Goal: Task Accomplishment & Management: Complete application form

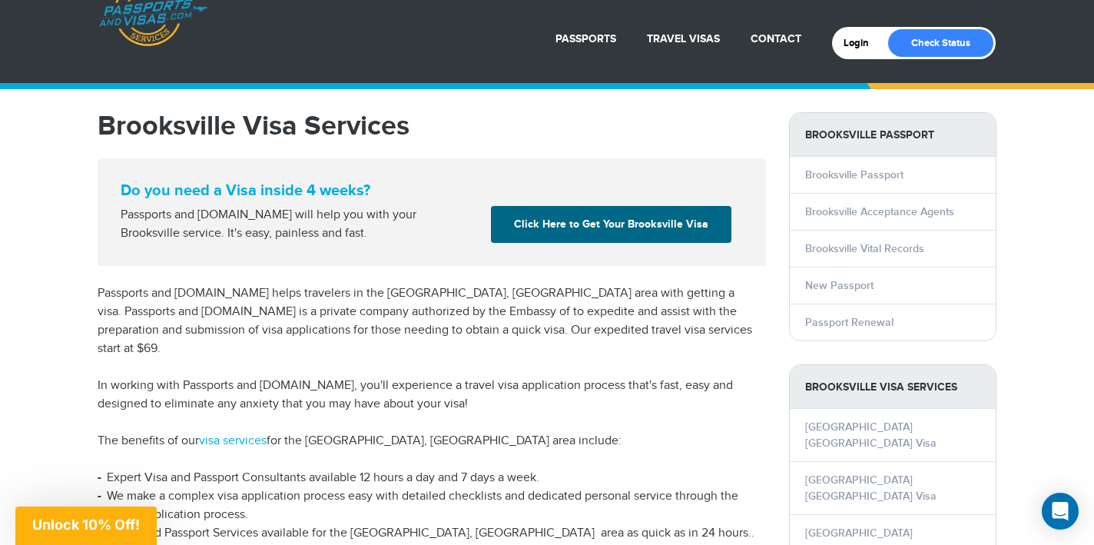
scroll to position [115, 0]
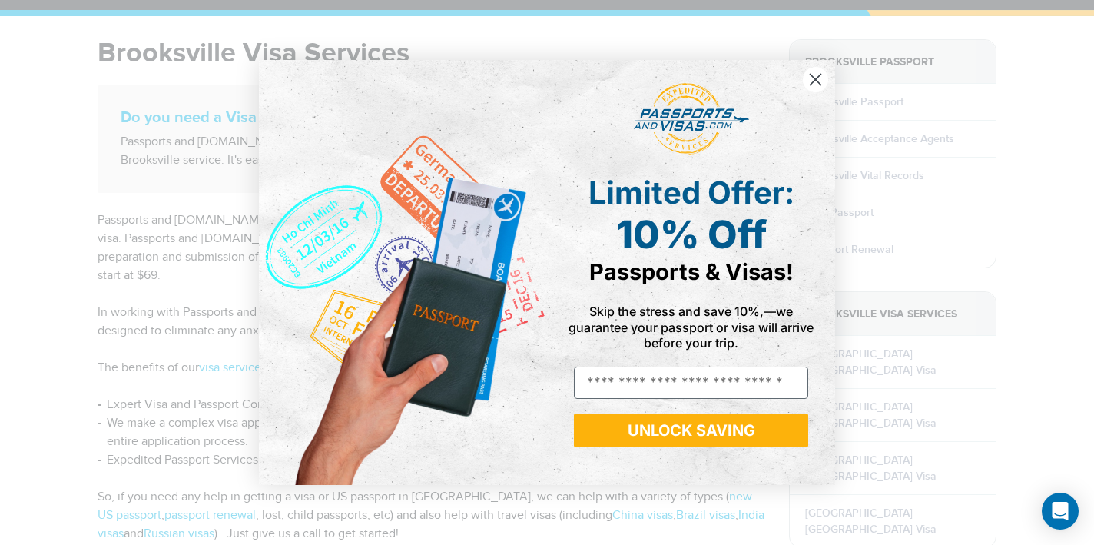
click at [820, 81] on circle "Close dialog" at bounding box center [815, 79] width 25 height 25
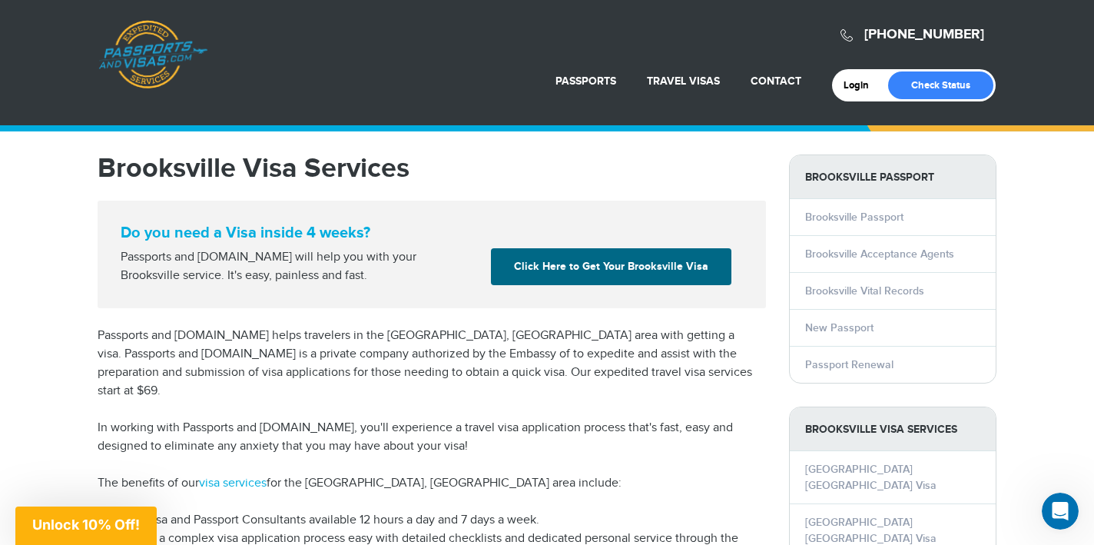
scroll to position [0, 0]
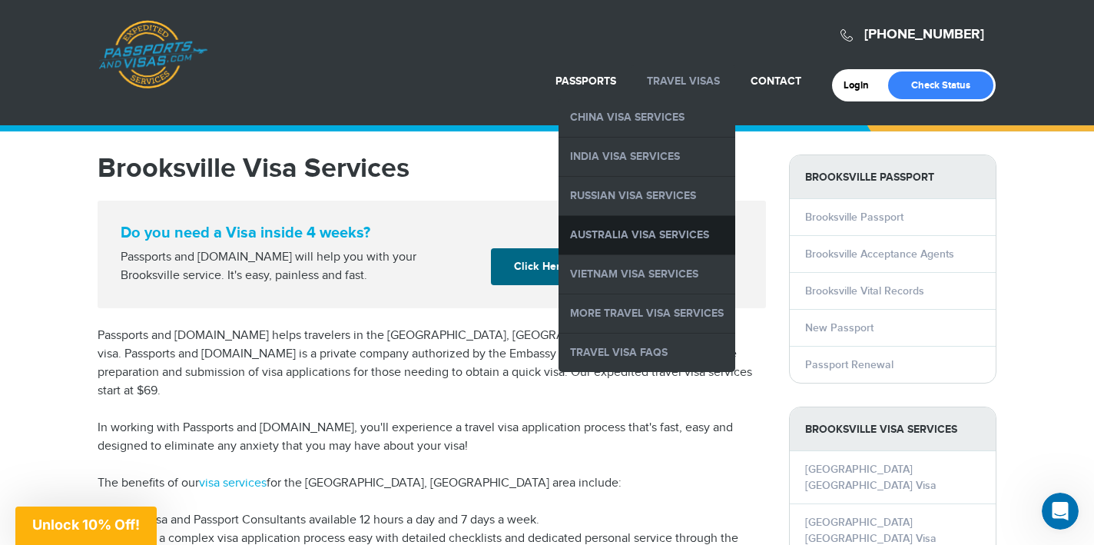
click at [640, 228] on link "Australia Visa Services" at bounding box center [646, 235] width 177 height 38
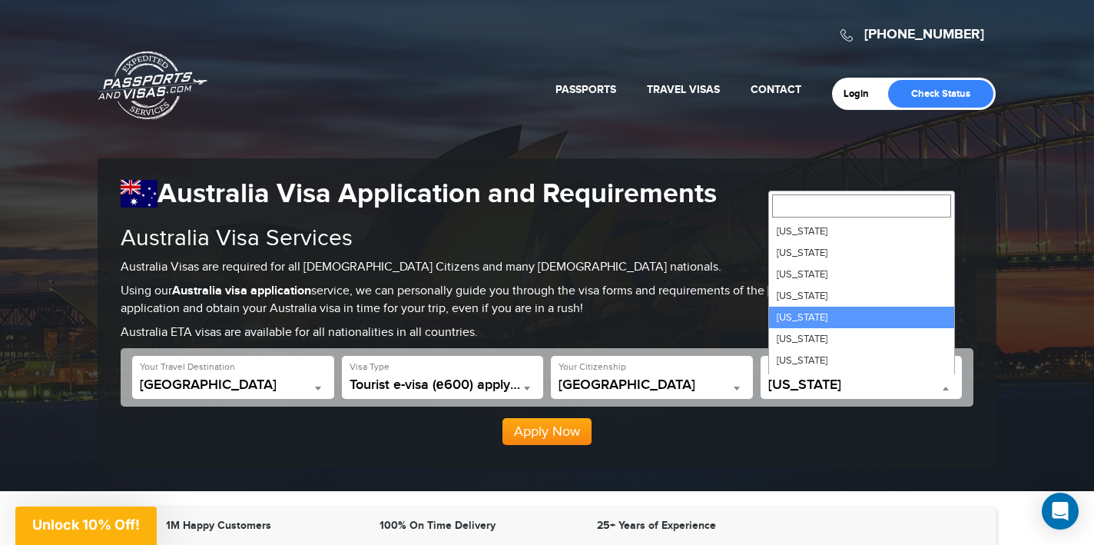
click at [948, 386] on b at bounding box center [946, 388] width 6 height 4
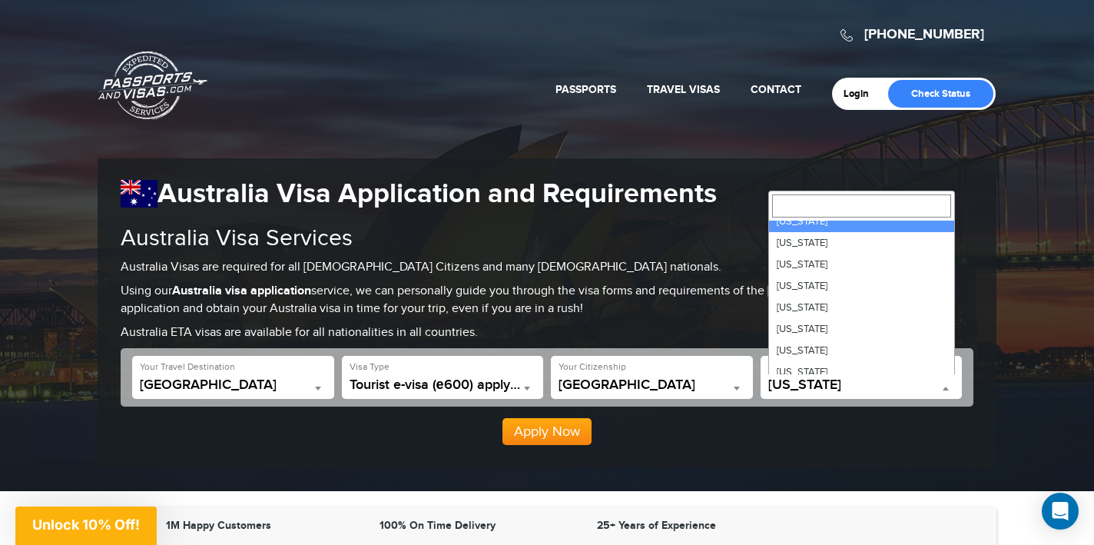
scroll to position [127, 0]
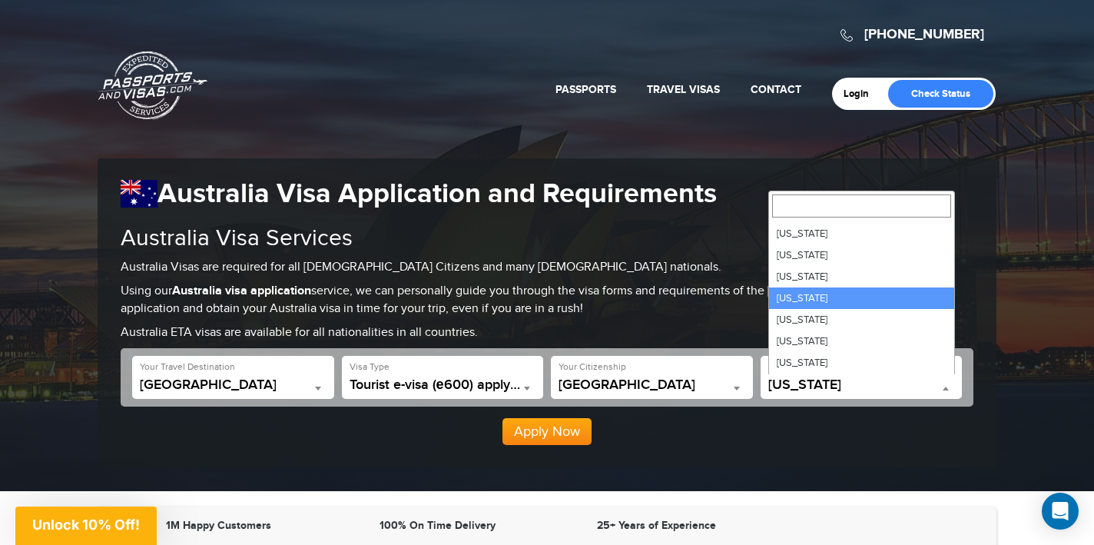
select select "**"
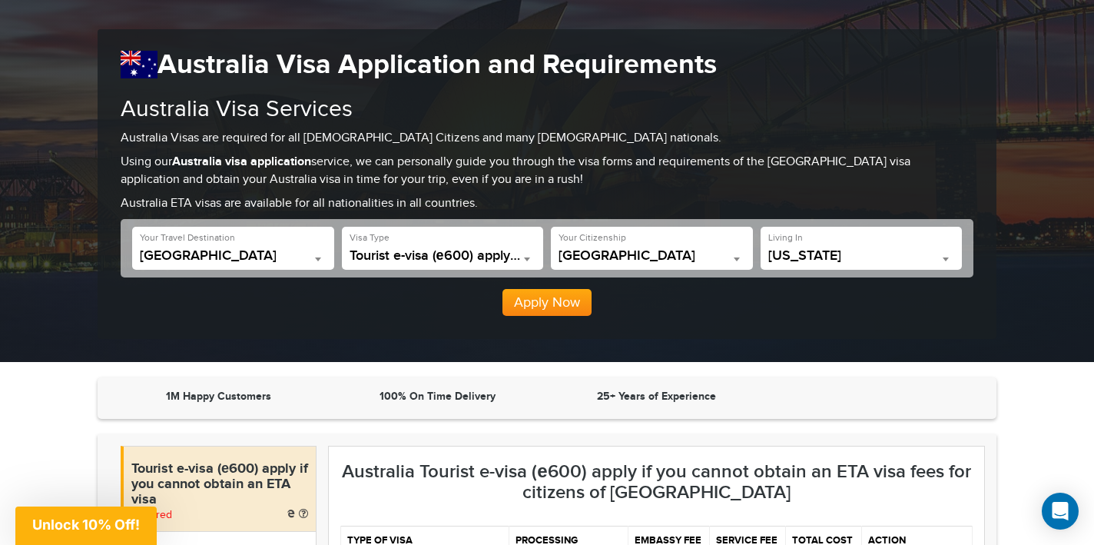
scroll to position [134, 0]
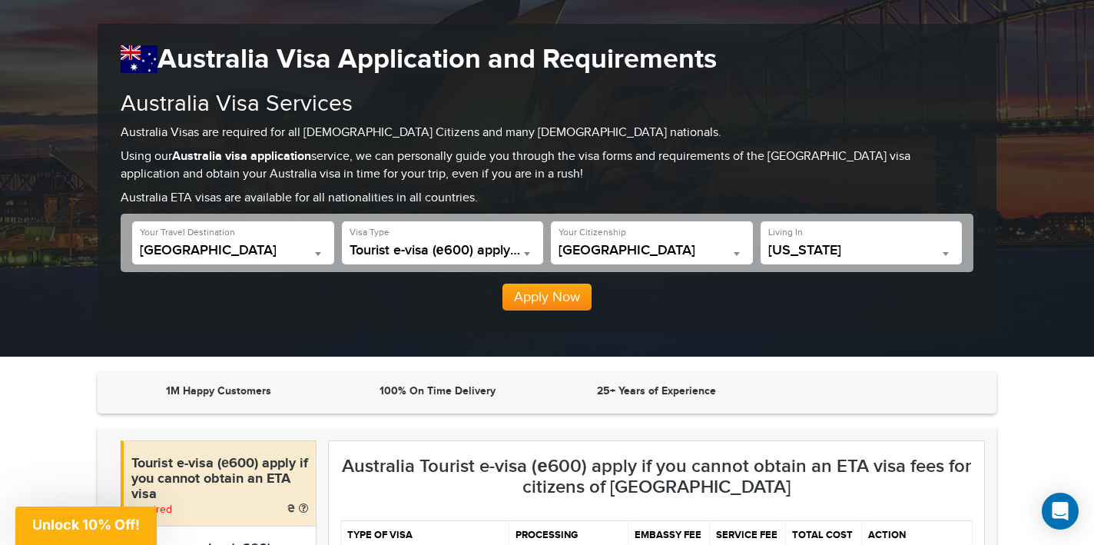
click at [528, 248] on span at bounding box center [526, 254] width 15 height 20
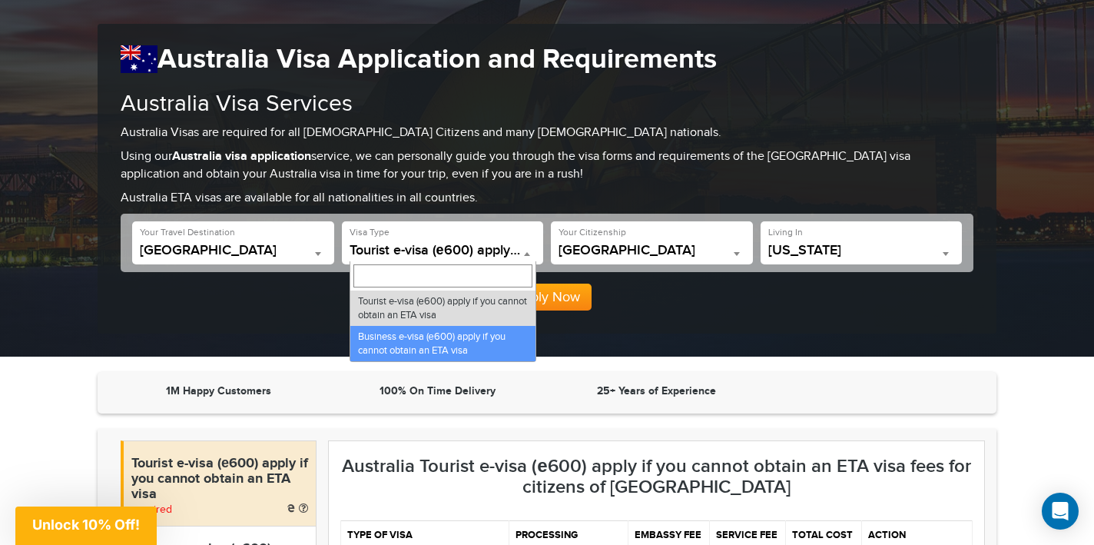
click at [641, 319] on div "**********" at bounding box center [547, 179] width 899 height 310
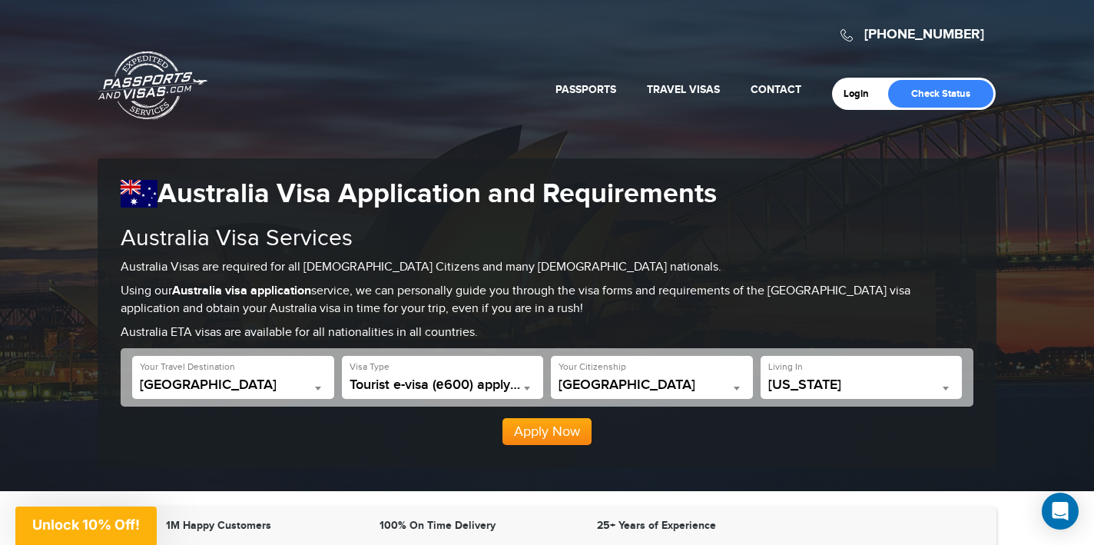
scroll to position [0, 0]
